Goal: Information Seeking & Learning: Learn about a topic

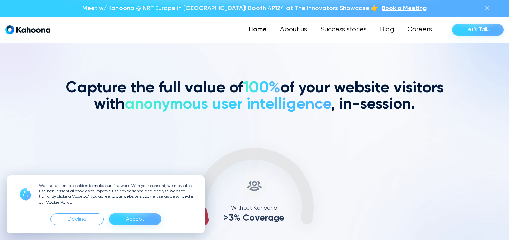
scroll to position [200, 0]
click at [290, 36] on link "About us" at bounding box center [293, 29] width 41 height 13
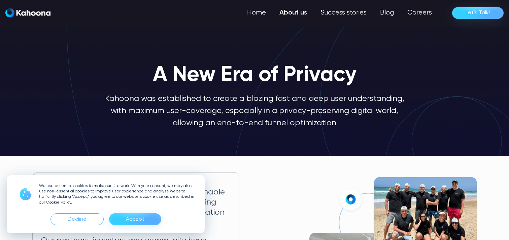
click at [143, 219] on div "Accept" at bounding box center [135, 219] width 19 height 11
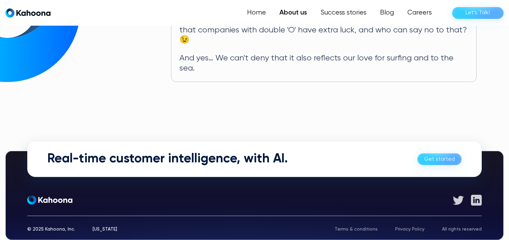
scroll to position [434, 0]
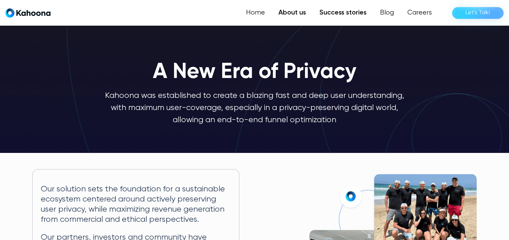
click at [333, 15] on link "Success stories" at bounding box center [343, 12] width 61 height 13
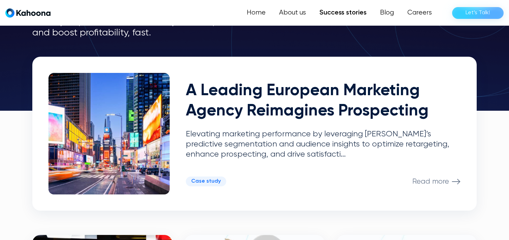
scroll to position [136, 0]
